Goal: Information Seeking & Learning: Understand process/instructions

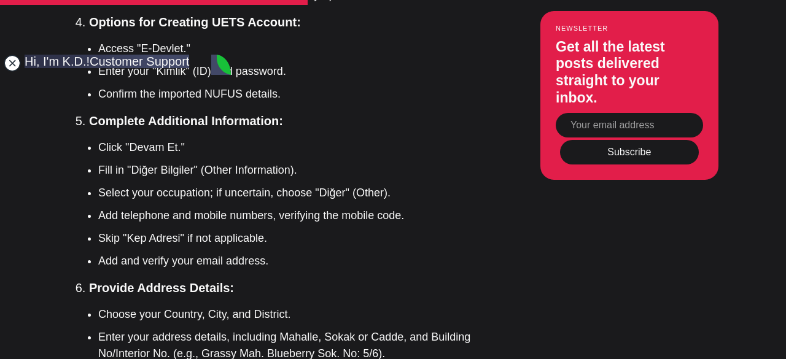
click at [9, 63] on jdiv at bounding box center [12, 63] width 17 height 17
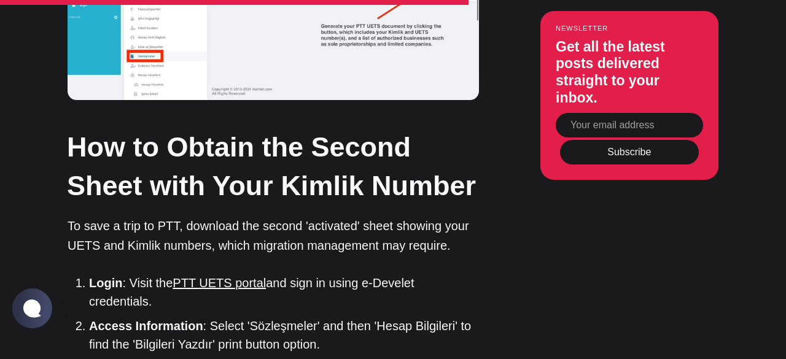
scroll to position [4047, 0]
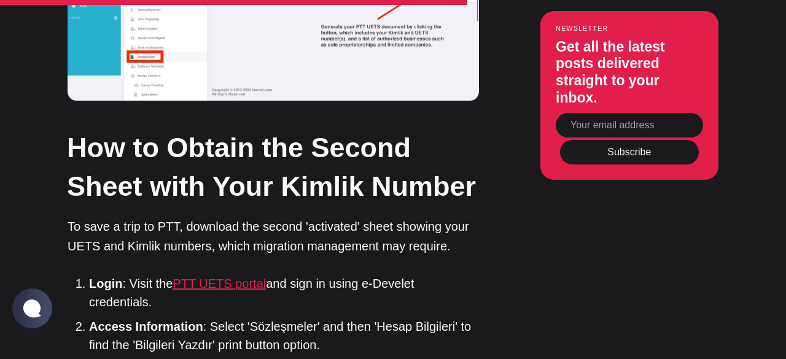
click at [208, 277] on link "PTT UETS portal" at bounding box center [219, 284] width 93 height 14
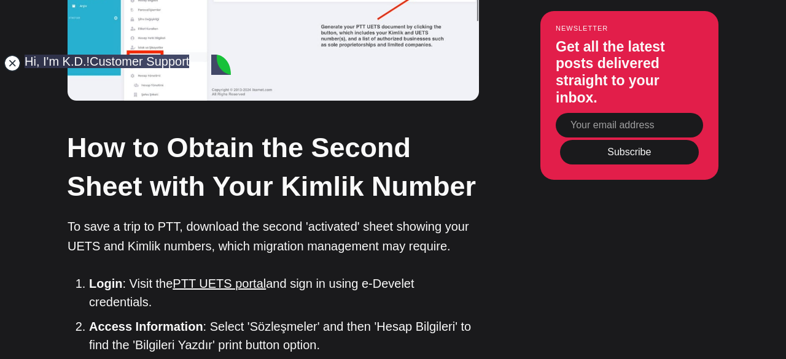
click at [11, 68] on jdiv at bounding box center [12, 63] width 17 height 17
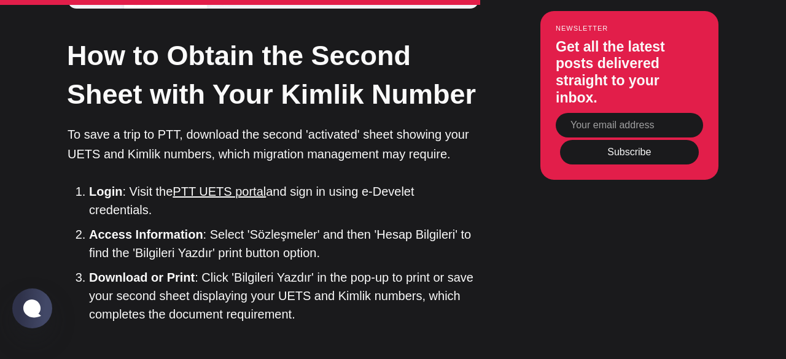
scroll to position [4138, 0]
